Goal: Task Accomplishment & Management: Use online tool/utility

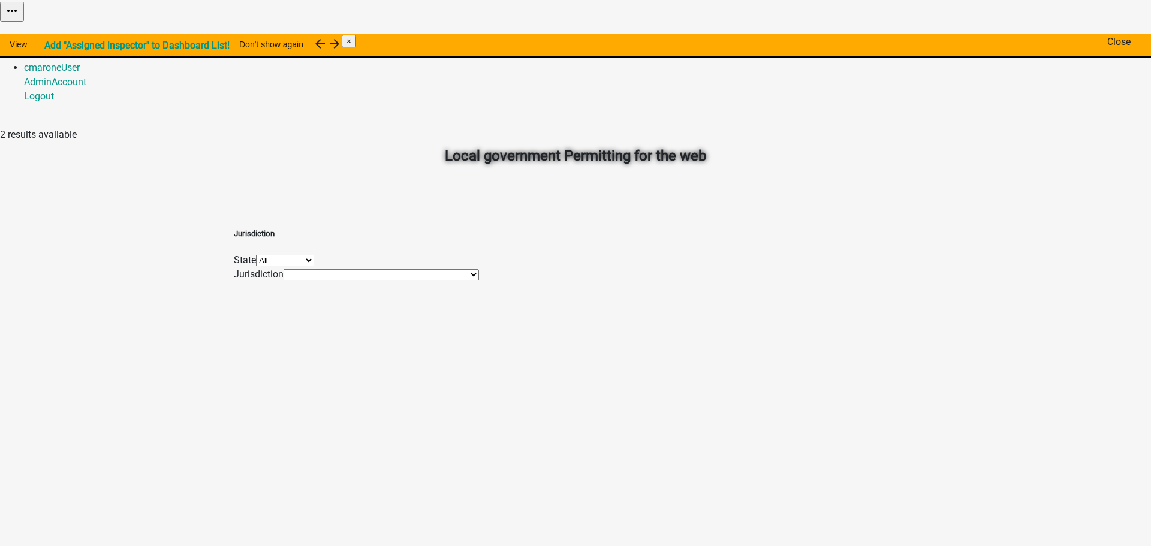
drag, startPoint x: 1136, startPoint y: 48, endPoint x: 1128, endPoint y: 46, distance: 8.0
click at [351, 46] on span "×" at bounding box center [348, 41] width 5 height 9
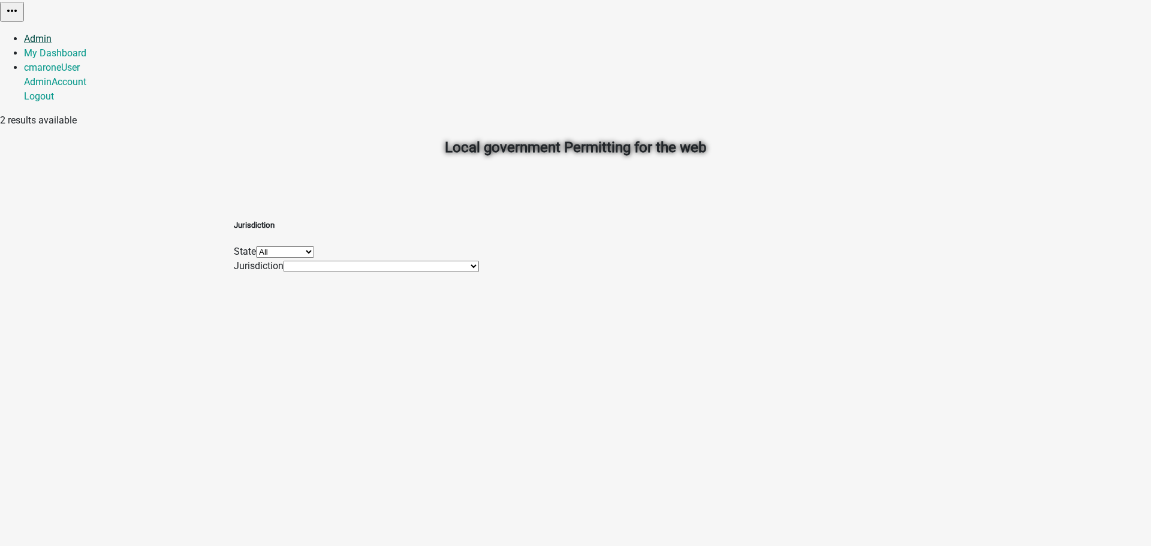
click at [52, 33] on link "Admin" at bounding box center [38, 38] width 28 height 11
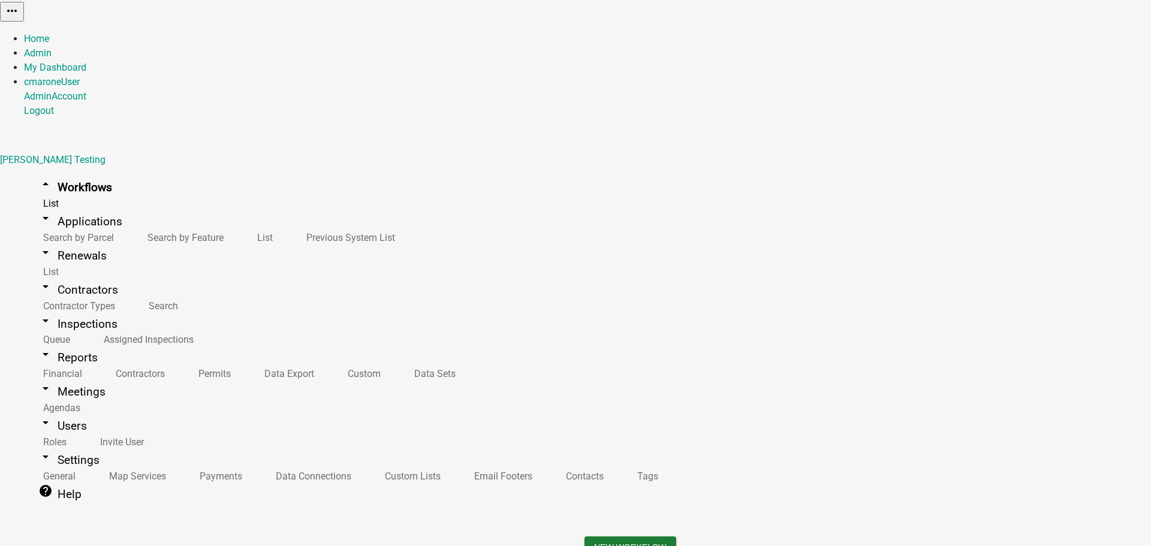
click at [386, 545] on h3 "Workflows" at bounding box center [295, 556] width 542 height 17
click at [1030, 37] on button "Copy" at bounding box center [1016, 30] width 28 height 13
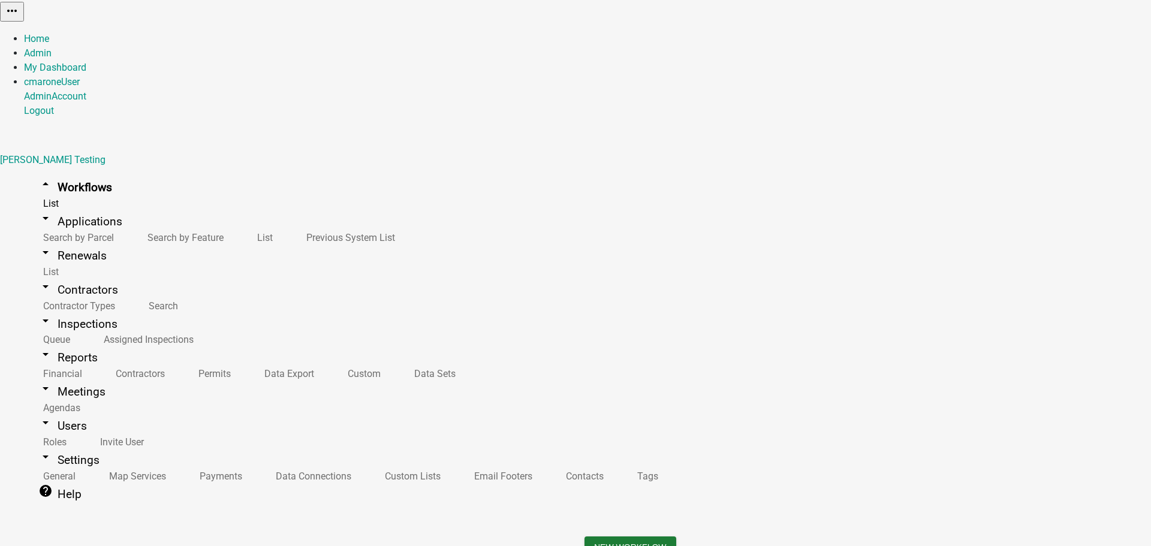
click at [556, 545] on h3 "Workflows" at bounding box center [295, 554] width 542 height 17
click at [1030, 37] on button "Copy" at bounding box center [1016, 30] width 28 height 13
